Goal: Information Seeking & Learning: Learn about a topic

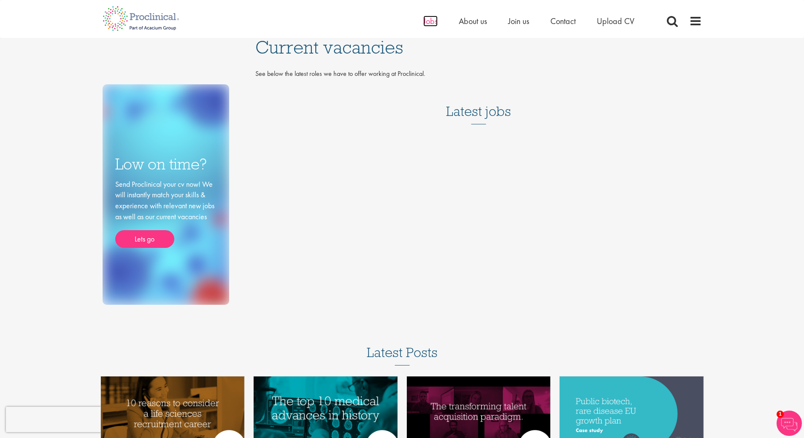
click at [425, 23] on span "Jobs" at bounding box center [430, 21] width 14 height 11
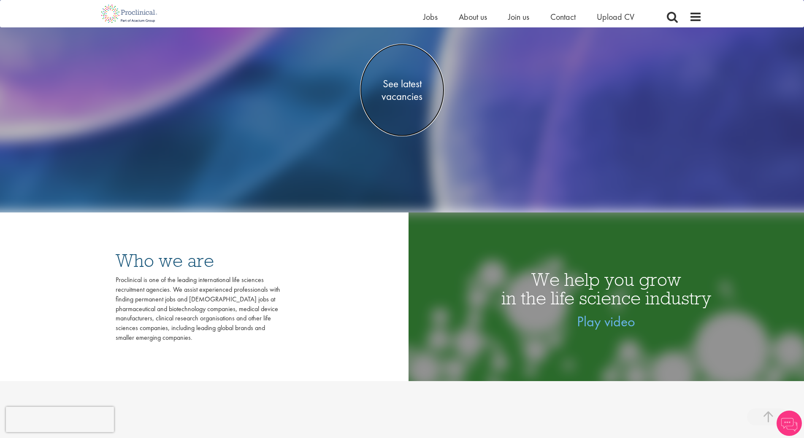
click at [400, 87] on span "See latest vacancies" at bounding box center [402, 90] width 84 height 25
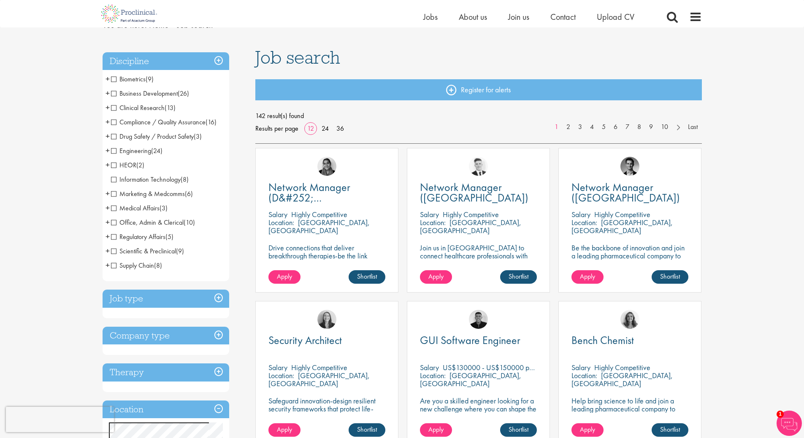
scroll to position [127, 0]
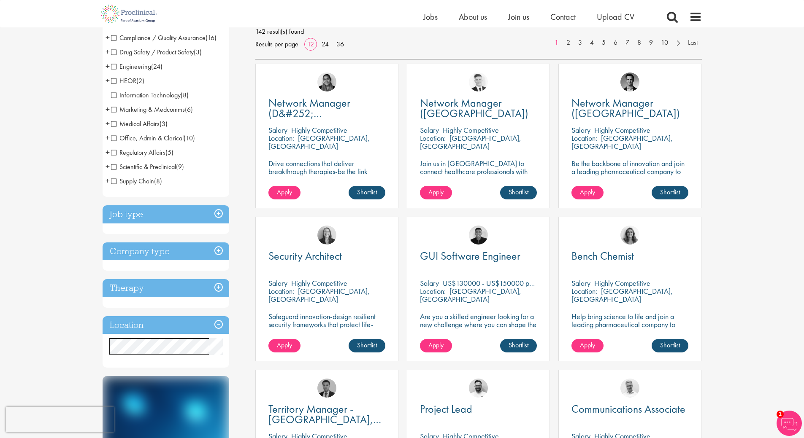
click at [189, 322] on h3 "Location" at bounding box center [166, 325] width 127 height 18
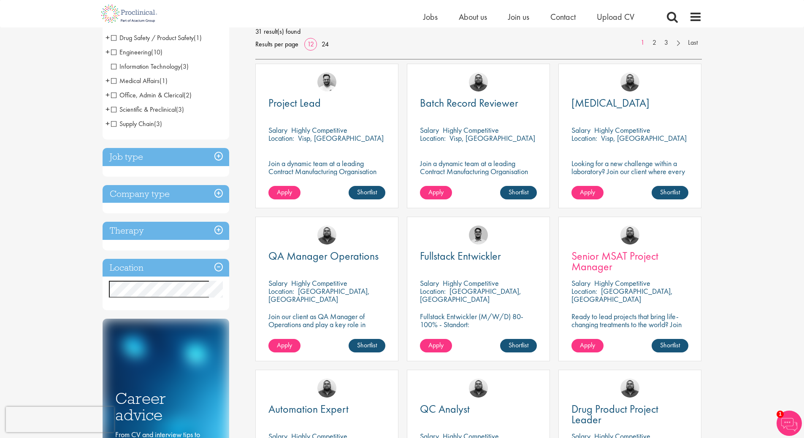
scroll to position [211, 0]
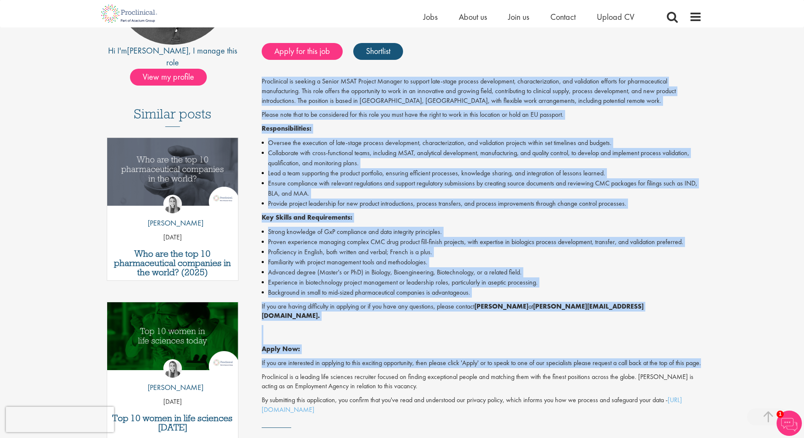
scroll to position [211, 0]
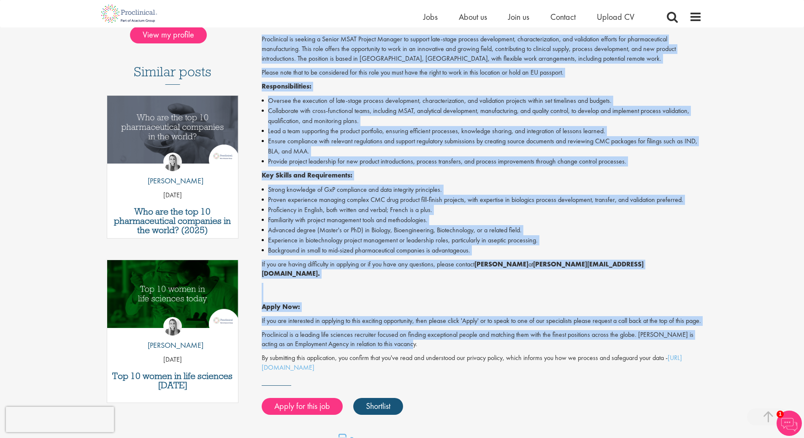
drag, startPoint x: 259, startPoint y: 200, endPoint x: 703, endPoint y: 349, distance: 467.9
click at [703, 349] on div "Senior MSAT Project Manager Salary: Highly Competitive Job type: Contract Disci…" at bounding box center [478, 186] width 459 height 605
copy div "Proclinical is seeking a Senior MSAT Project Manager to support late-stage proc…"
click at [309, 234] on li "Advanced degree (Master's or PhD) in Biology, Bioengineering, Biotechnology, or…" at bounding box center [482, 230] width 440 height 10
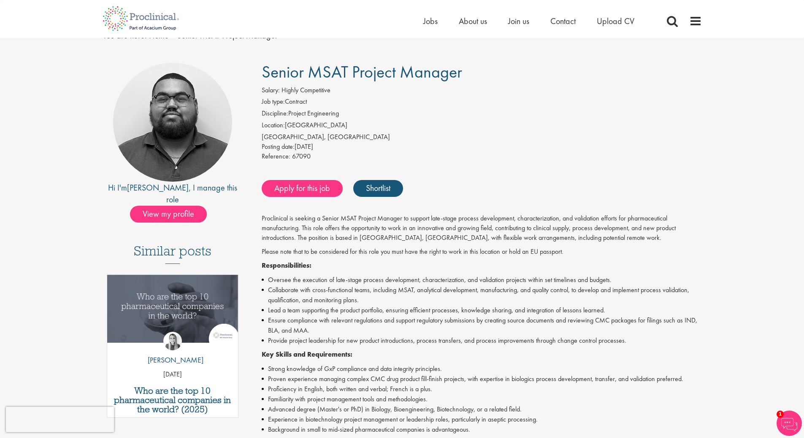
scroll to position [0, 0]
